Goal: Entertainment & Leisure: Consume media (video, audio)

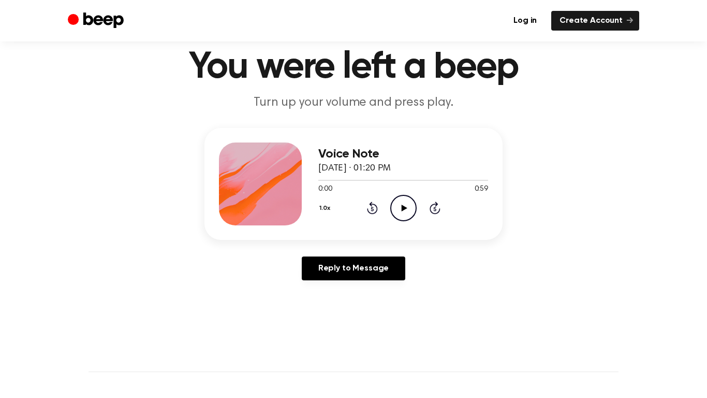
scroll to position [34, 0]
click at [398, 211] on icon "Play Audio" at bounding box center [403, 208] width 26 height 26
click at [398, 214] on icon "Pause Audio" at bounding box center [403, 208] width 26 height 26
click at [398, 214] on icon "Play Audio" at bounding box center [403, 208] width 26 height 26
click at [405, 210] on icon at bounding box center [403, 208] width 5 height 7
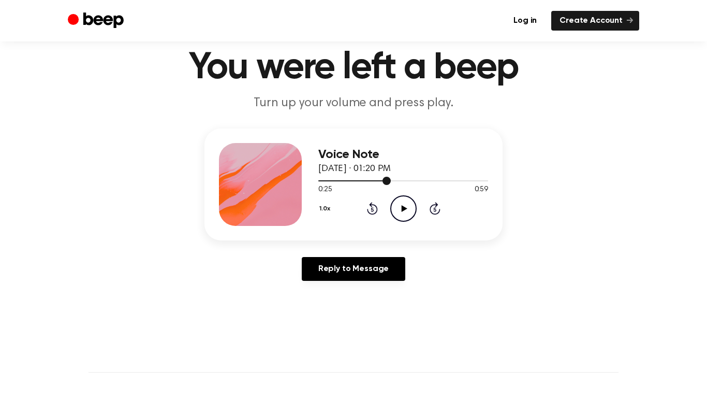
drag, startPoint x: 388, startPoint y: 178, endPoint x: 321, endPoint y: 179, distance: 66.8
click at [321, 179] on div at bounding box center [403, 180] width 170 height 8
click at [321, 180] on div at bounding box center [403, 180] width 170 height 1
click at [400, 200] on icon "Play Audio" at bounding box center [403, 208] width 26 height 26
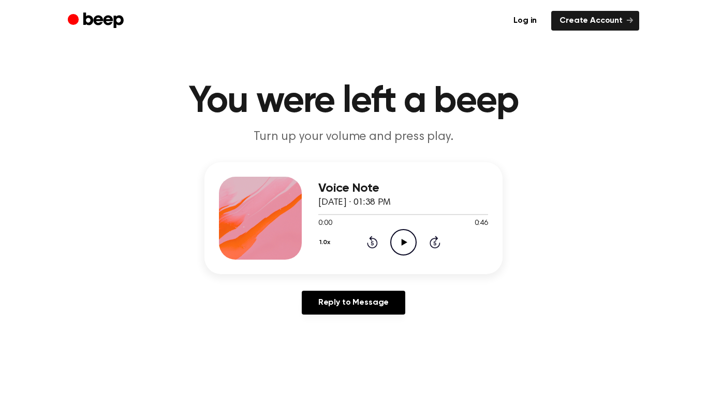
click at [452, 260] on div "Voice Note [DATE] · 01:38 PM 0:00 0:46 Your browser does not support the [objec…" at bounding box center [353, 218] width 298 height 112
click at [414, 237] on icon "Play Audio" at bounding box center [403, 242] width 26 height 26
click at [402, 252] on icon "Play Audio" at bounding box center [403, 242] width 26 height 26
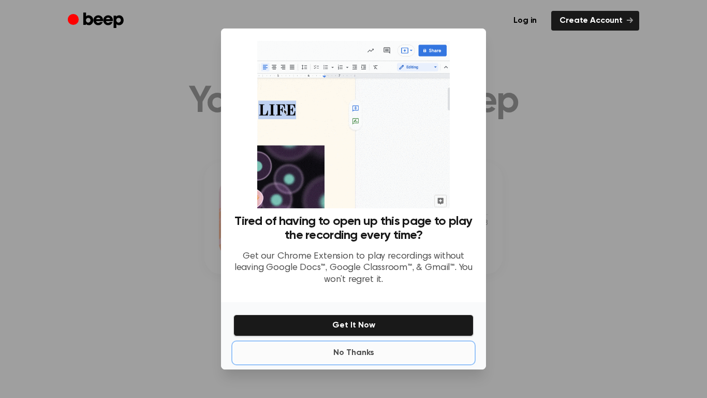
click at [364, 356] on button "No Thanks" at bounding box center [353, 352] width 240 height 21
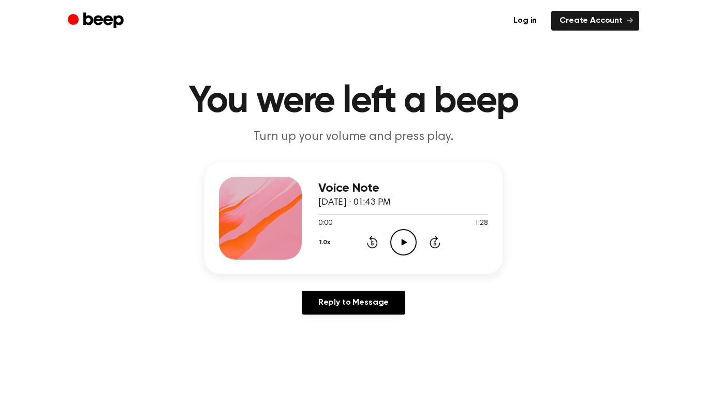
click at [406, 254] on circle at bounding box center [403, 241] width 25 height 25
click at [408, 238] on icon "Pause Audio" at bounding box center [403, 242] width 26 height 26
click at [412, 250] on circle at bounding box center [403, 241] width 25 height 25
click at [398, 237] on icon "Pause Audio" at bounding box center [403, 242] width 26 height 26
